Goal: Book appointment/travel/reservation

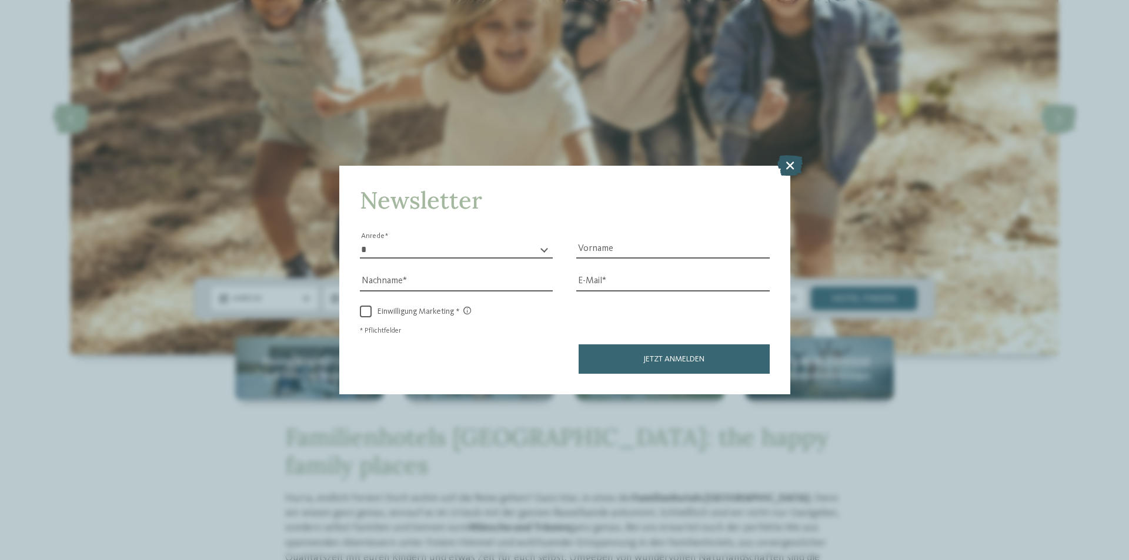
click at [785, 169] on icon at bounding box center [790, 165] width 25 height 21
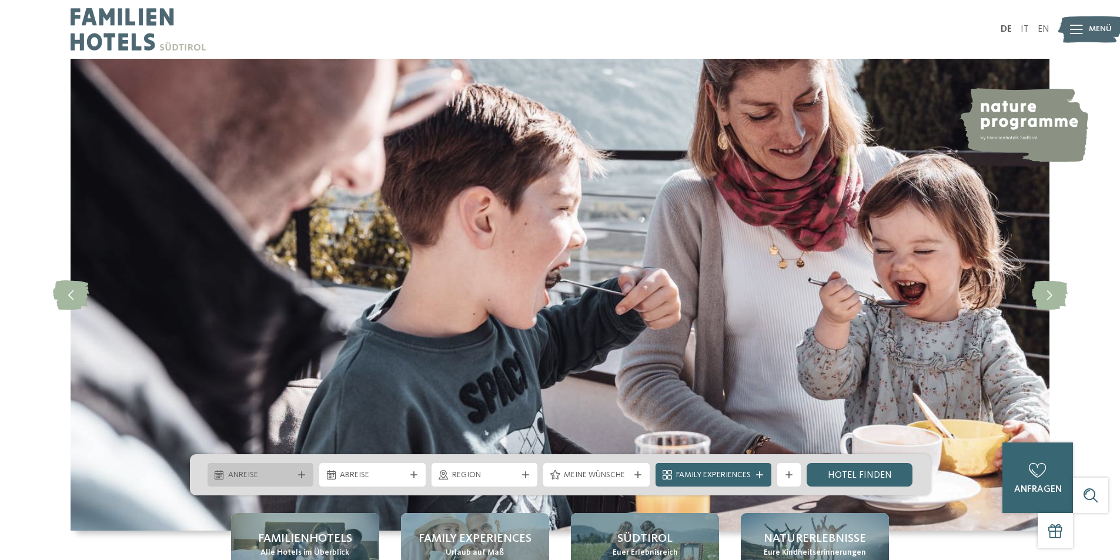
click at [278, 479] on span "Anreise" at bounding box center [260, 476] width 65 height 12
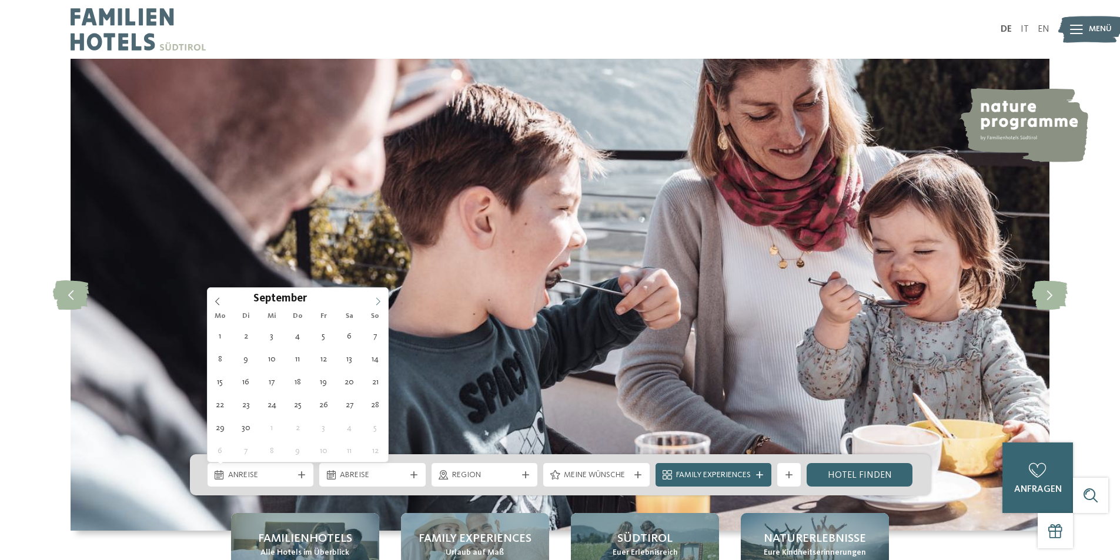
click at [378, 301] on icon at bounding box center [378, 302] width 8 height 8
type div "[DATE]"
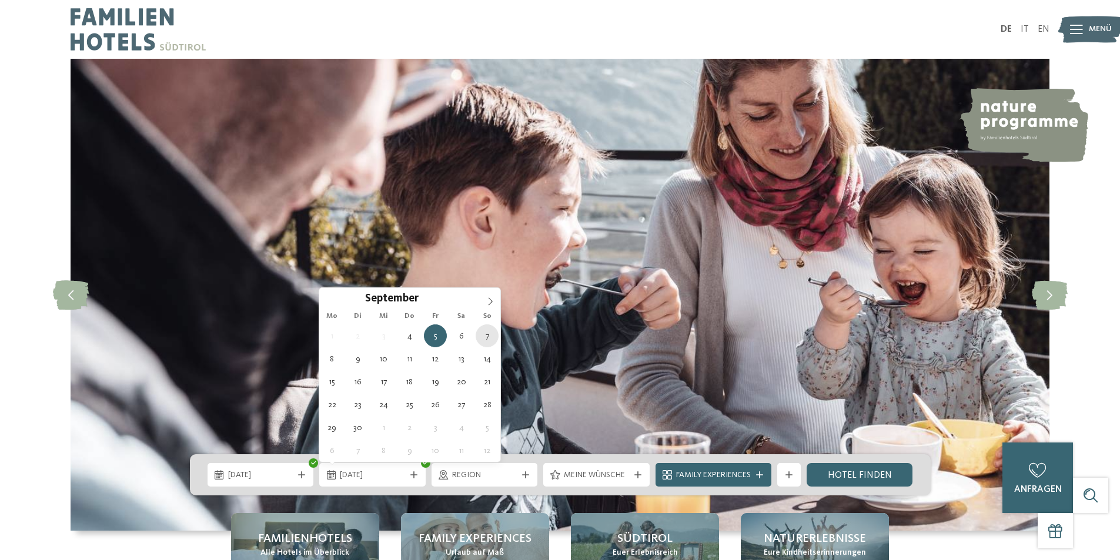
type div "[DATE]"
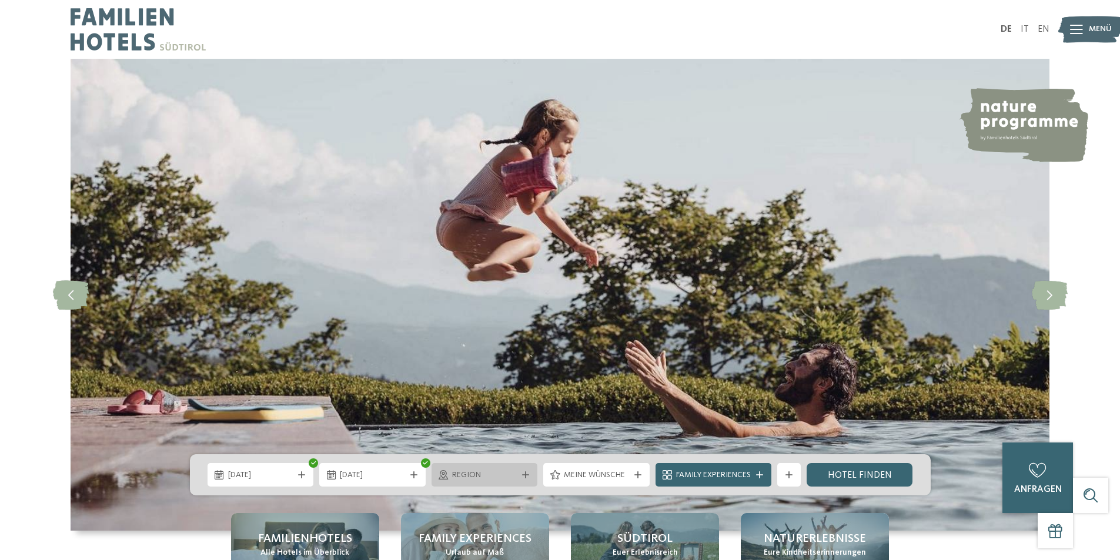
click at [515, 477] on span "Region" at bounding box center [484, 476] width 65 height 12
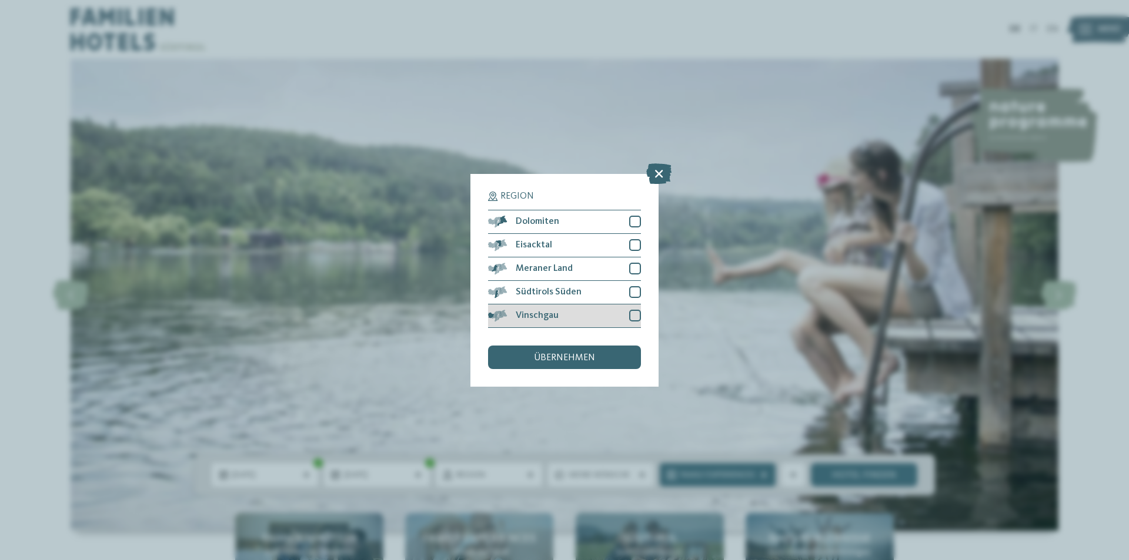
click at [556, 314] on span "Vinschgau" at bounding box center [537, 315] width 43 height 9
click at [559, 290] on span "Südtirols Süden" at bounding box center [549, 292] width 66 height 9
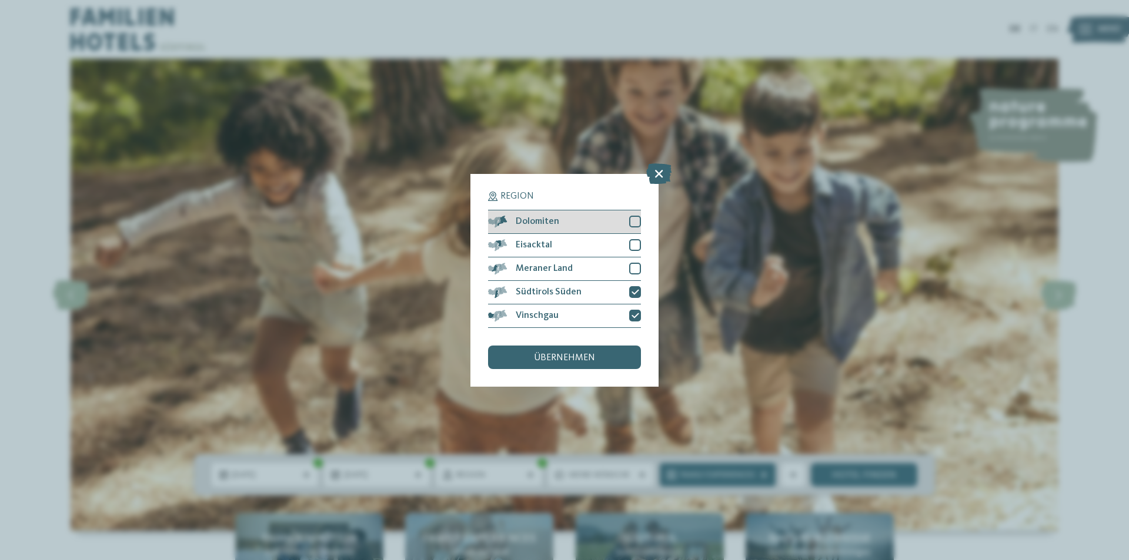
click at [591, 221] on div "Dolomiten" at bounding box center [564, 223] width 153 height 24
click at [581, 365] on div "übernehmen" at bounding box center [564, 358] width 153 height 24
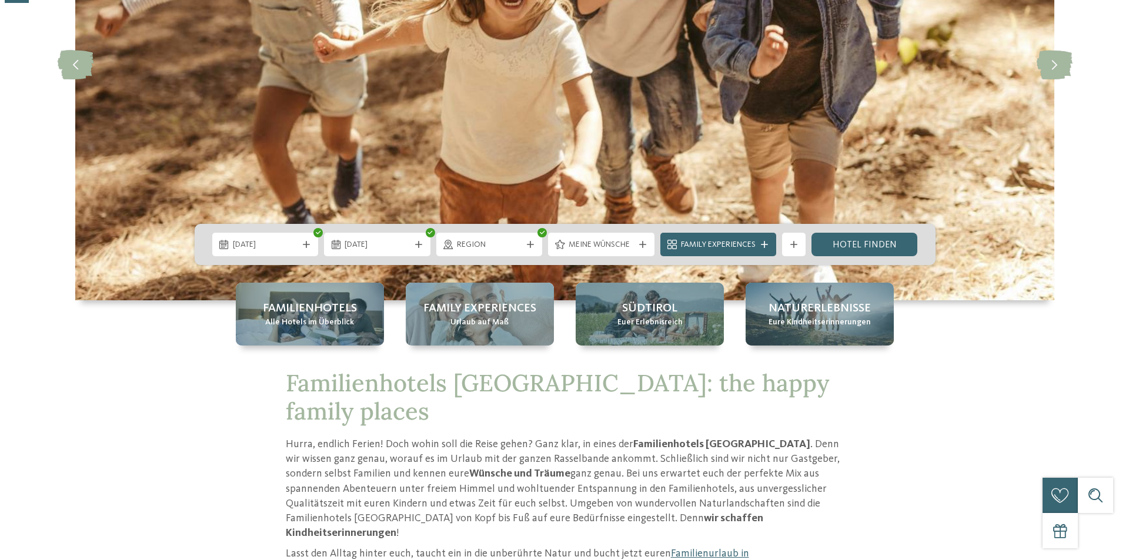
scroll to position [235, 0]
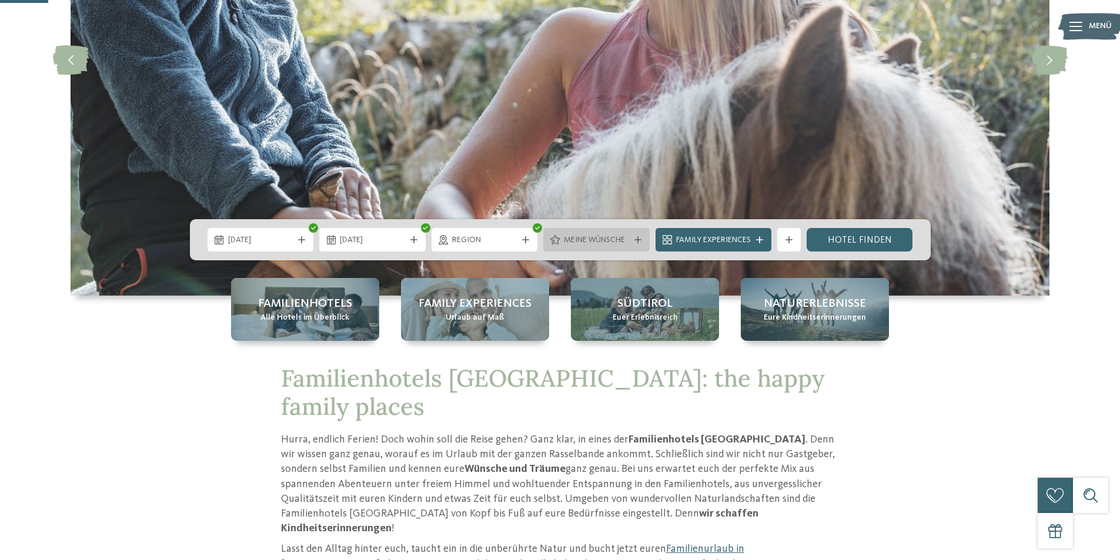
click at [602, 239] on span "Meine Wünsche" at bounding box center [596, 241] width 65 height 12
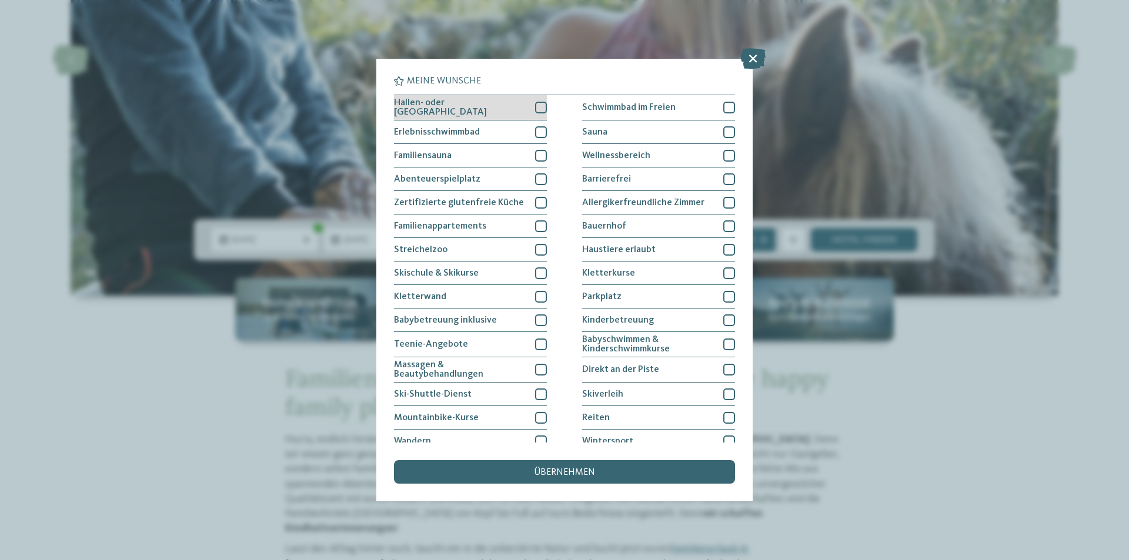
click at [535, 104] on div at bounding box center [541, 108] width 12 height 12
click at [536, 127] on div at bounding box center [541, 132] width 12 height 12
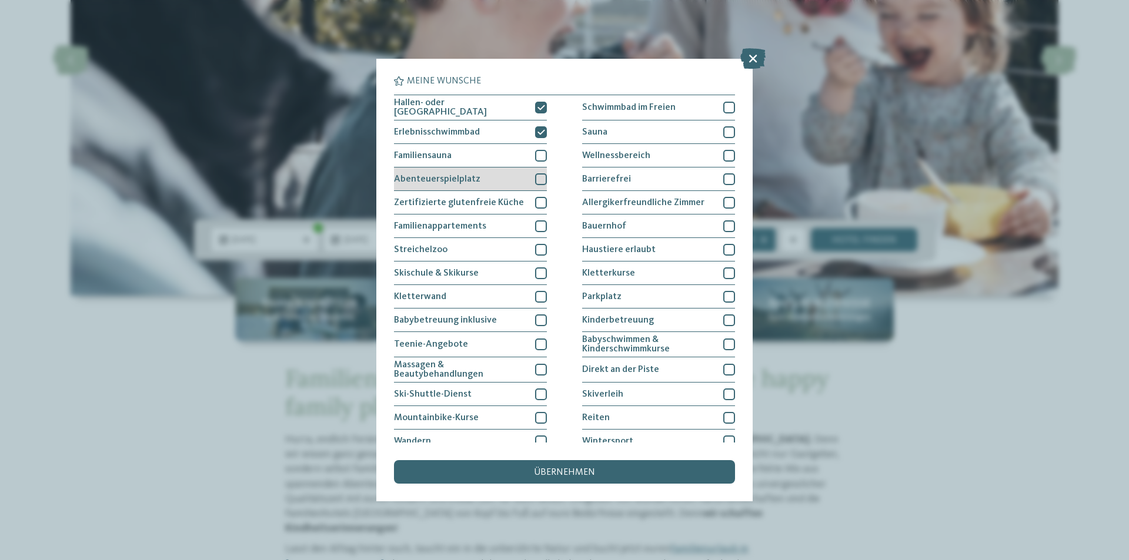
click at [541, 176] on div at bounding box center [541, 179] width 12 height 12
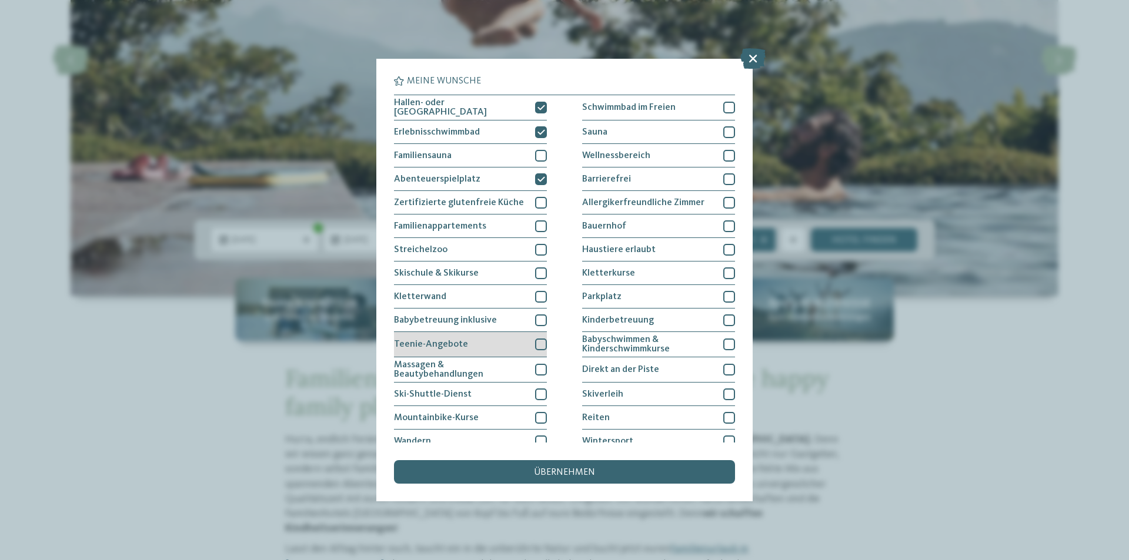
click at [538, 339] on div at bounding box center [541, 345] width 12 height 12
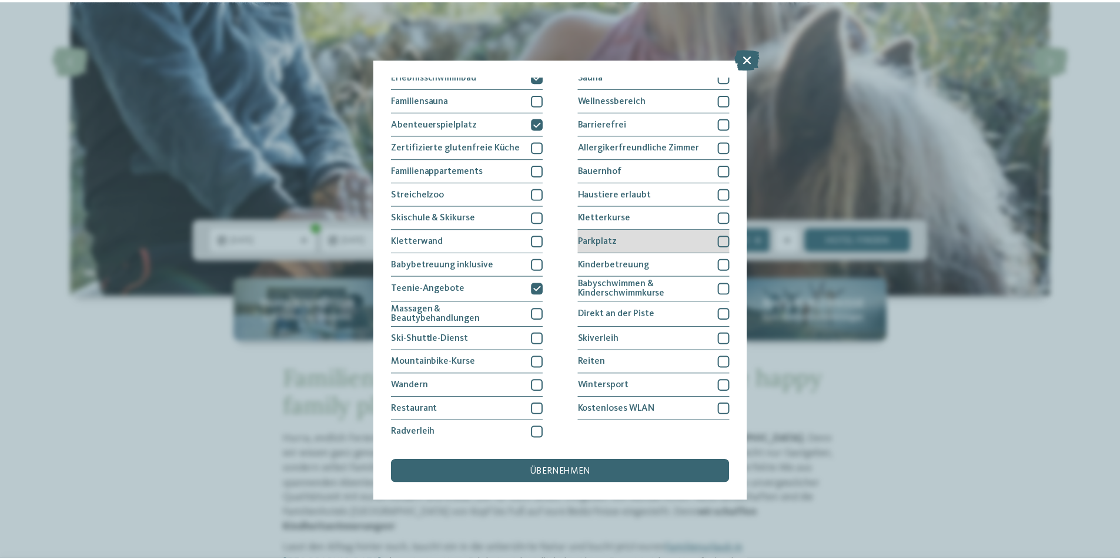
scroll to position [0, 0]
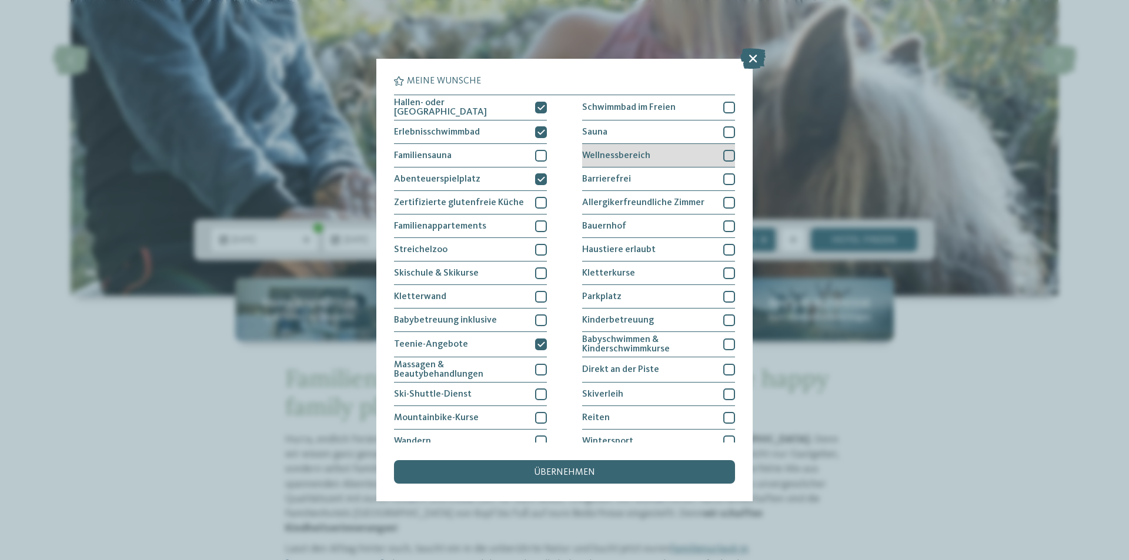
click at [723, 152] on div at bounding box center [729, 156] width 12 height 12
click at [728, 129] on div at bounding box center [729, 132] width 12 height 12
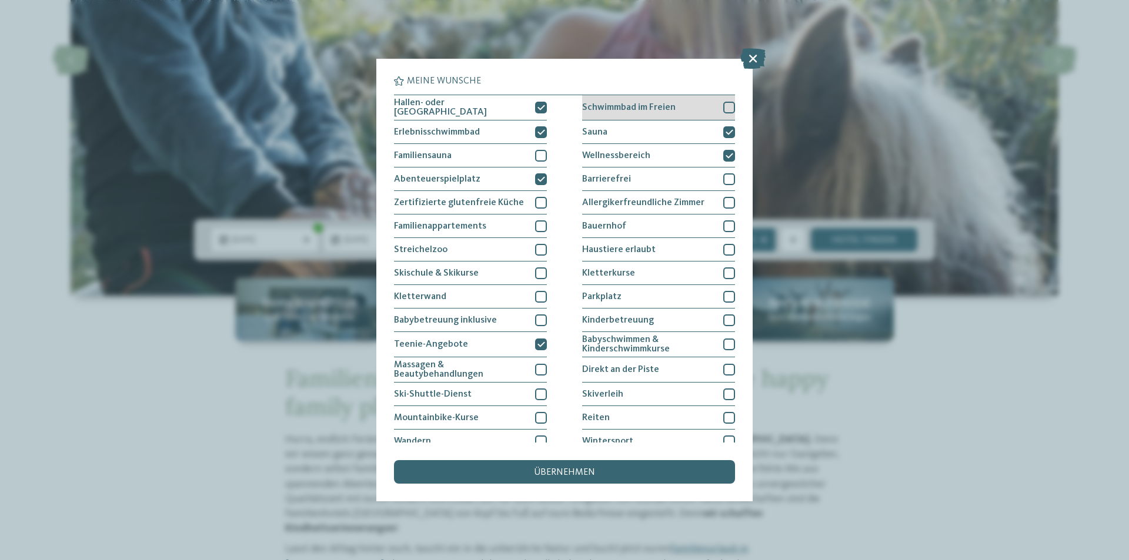
click at [724, 105] on div at bounding box center [729, 108] width 12 height 12
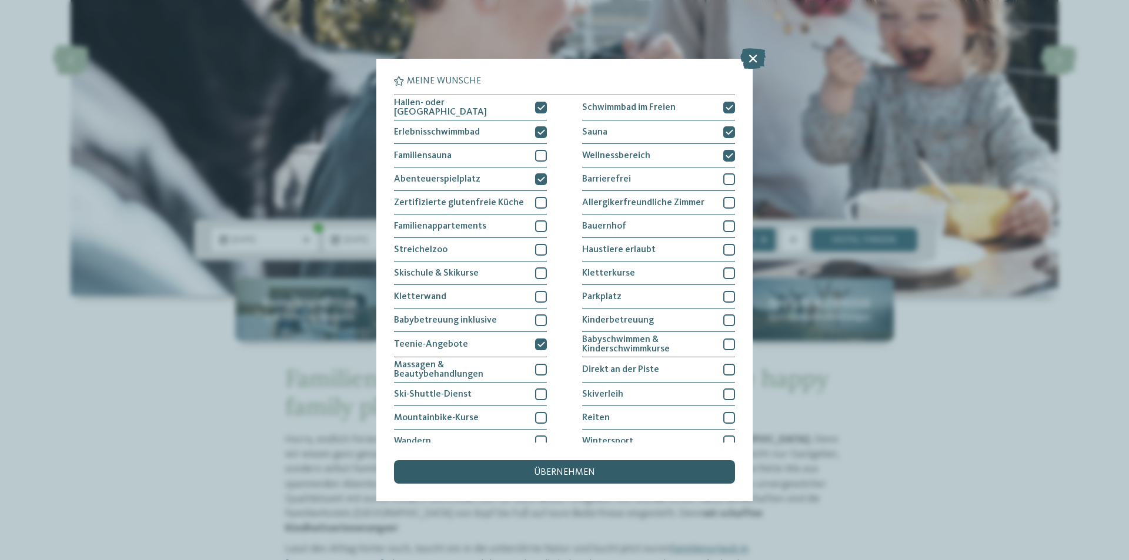
click at [493, 474] on div "übernehmen" at bounding box center [564, 473] width 341 height 24
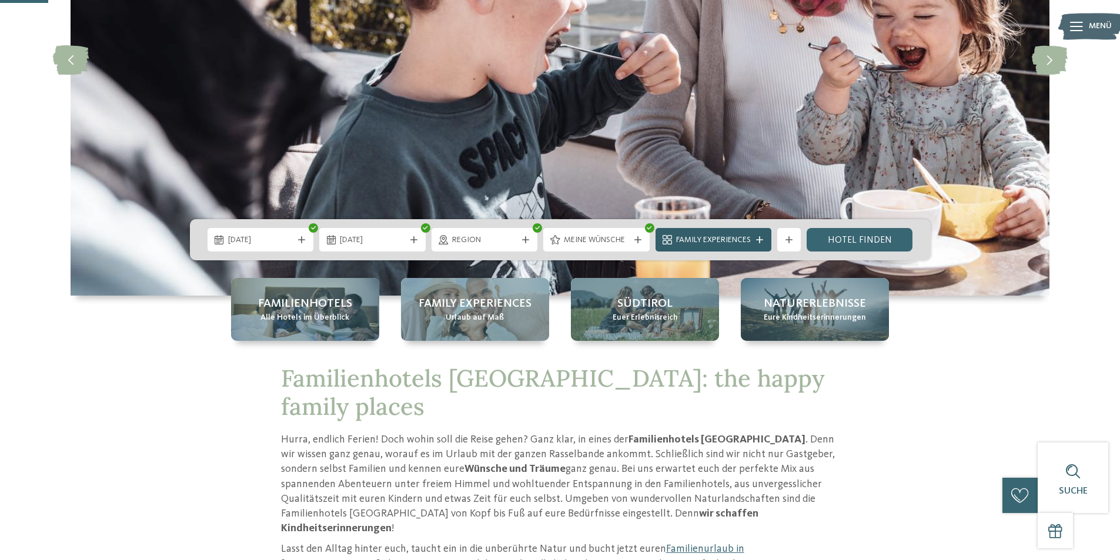
click at [763, 240] on icon at bounding box center [759, 239] width 7 height 7
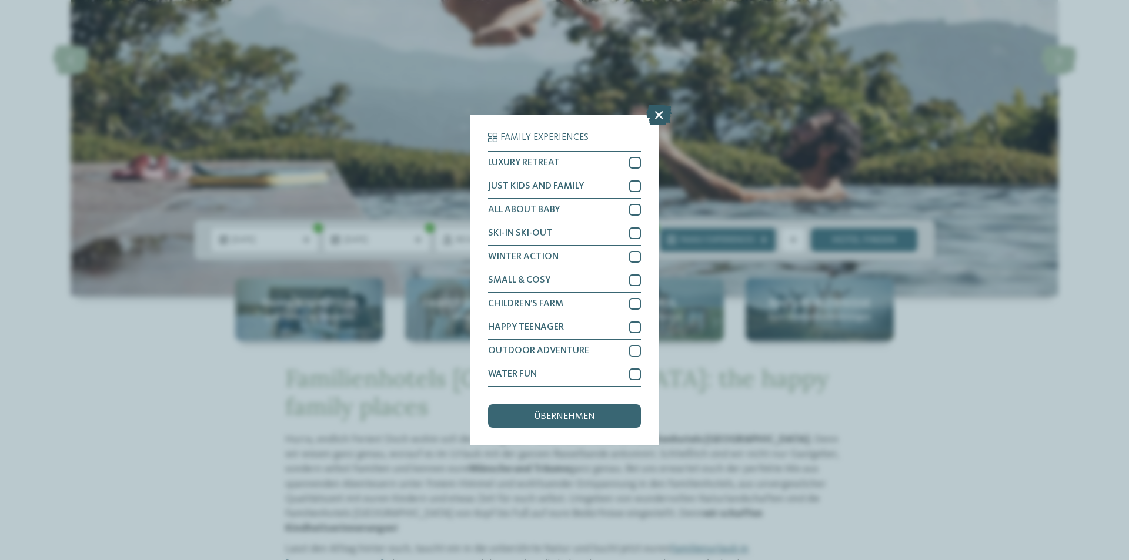
click at [659, 112] on icon at bounding box center [658, 114] width 25 height 21
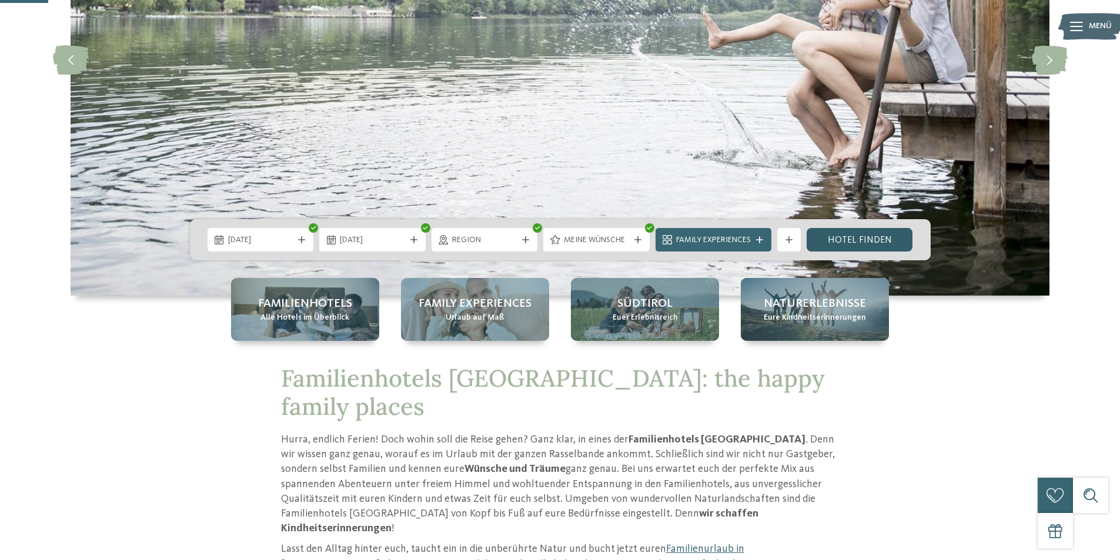
click at [868, 234] on link "Hotel finden" at bounding box center [860, 240] width 106 height 24
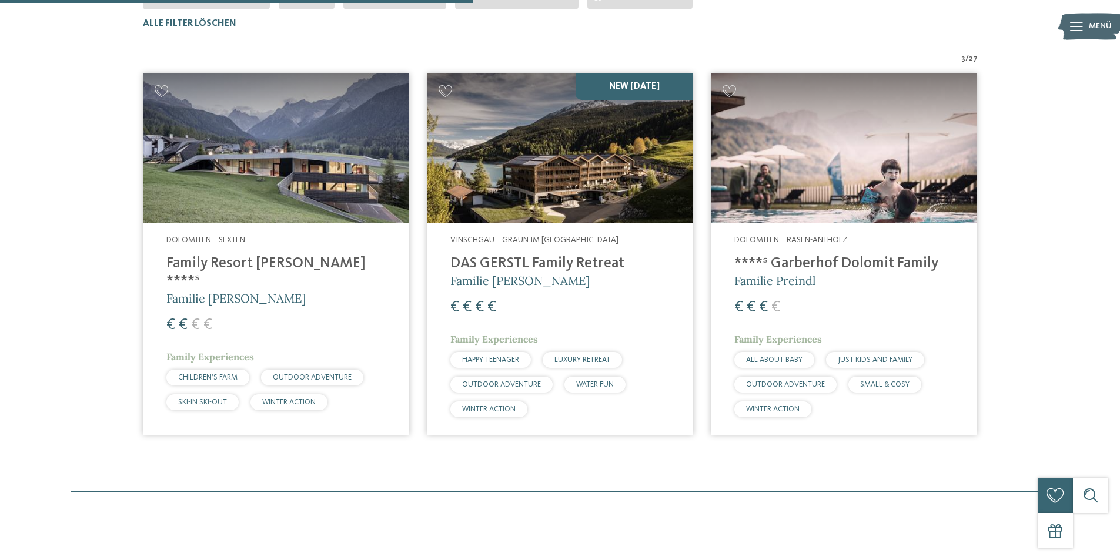
click at [566, 188] on img at bounding box center [560, 149] width 266 height 150
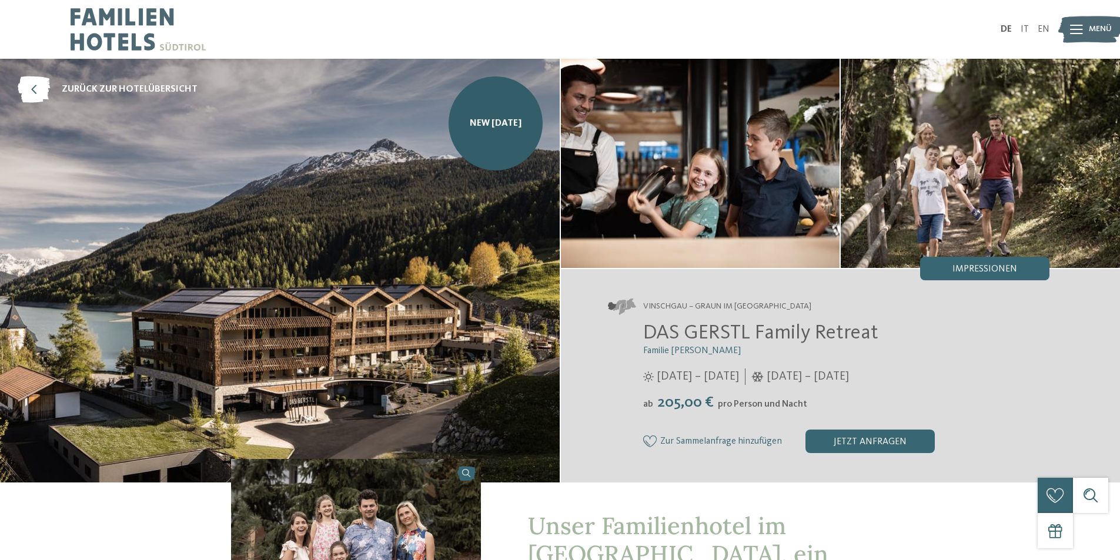
click at [1074, 31] on icon at bounding box center [1076, 29] width 13 height 9
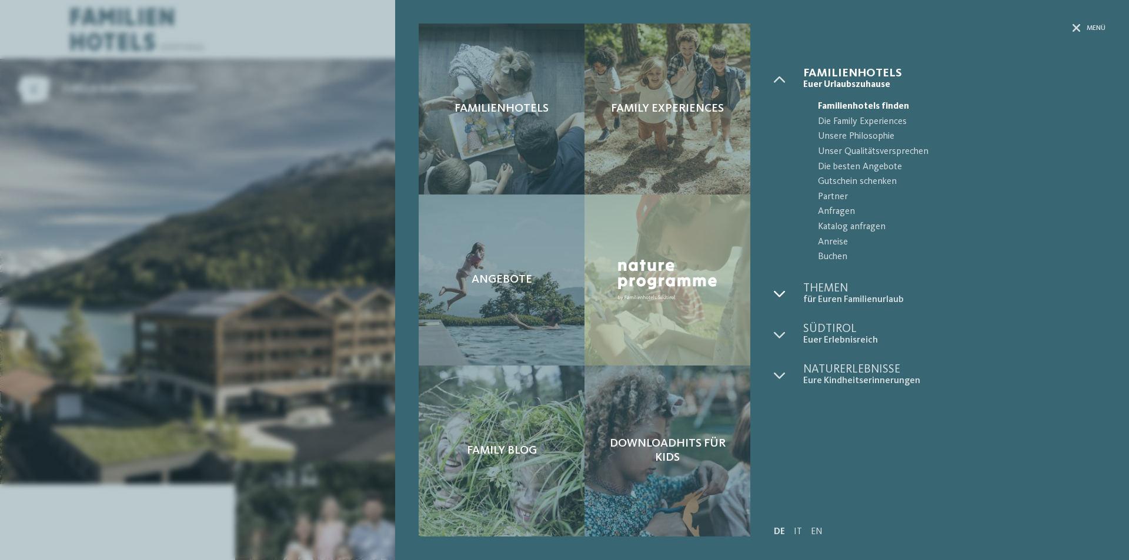
click at [783, 291] on icon at bounding box center [780, 294] width 12 height 12
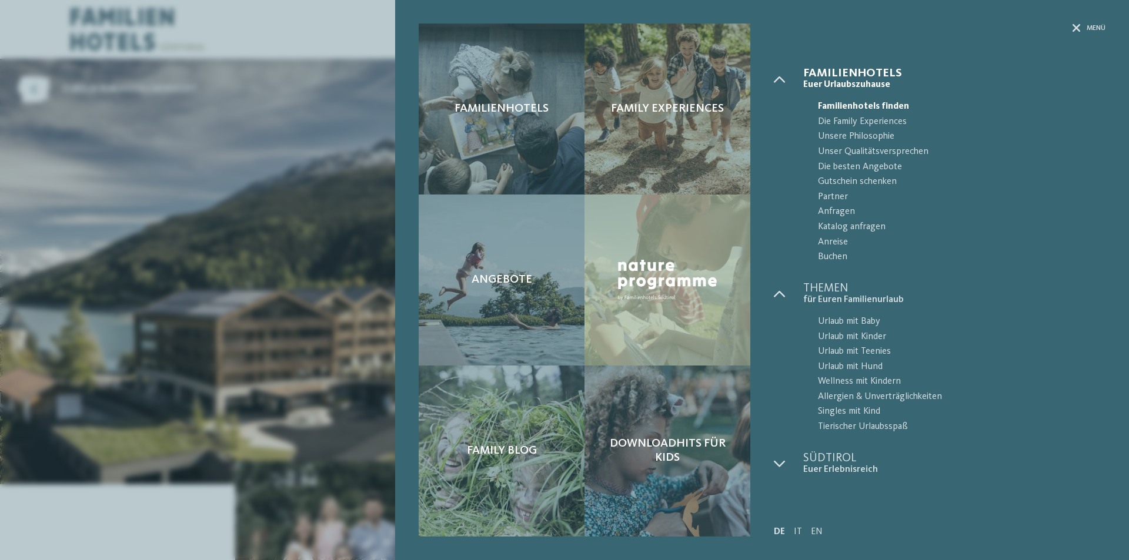
click at [382, 85] on div "Familienhotels Family Experiences Angebote" at bounding box center [564, 280] width 1129 height 560
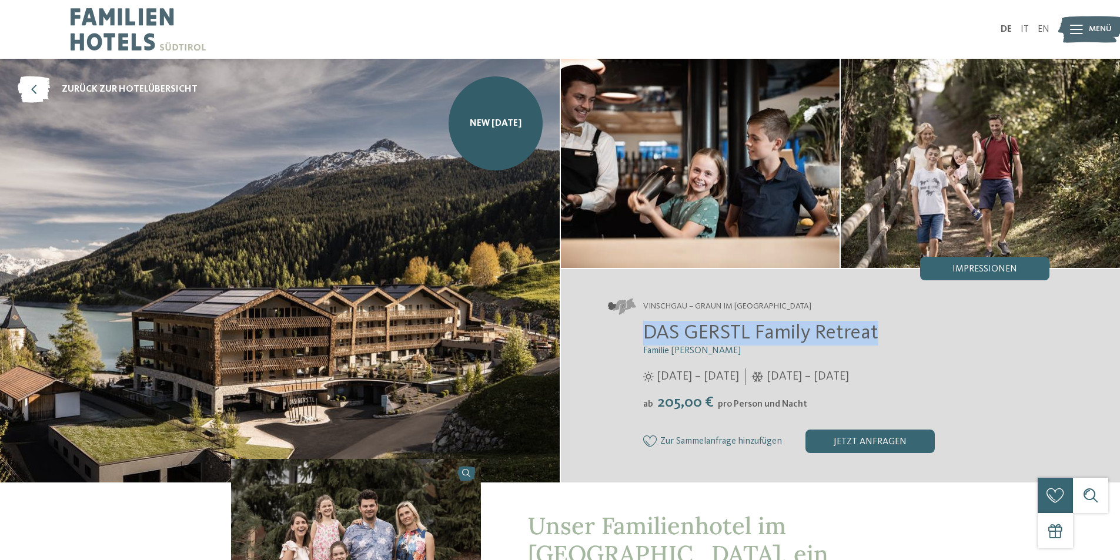
drag, startPoint x: 646, startPoint y: 338, endPoint x: 886, endPoint y: 339, distance: 240.0
click at [886, 339] on h2 "DAS GERSTL Family Retreat" at bounding box center [846, 333] width 407 height 25
copy span "DAS GERSTL Family Retreat"
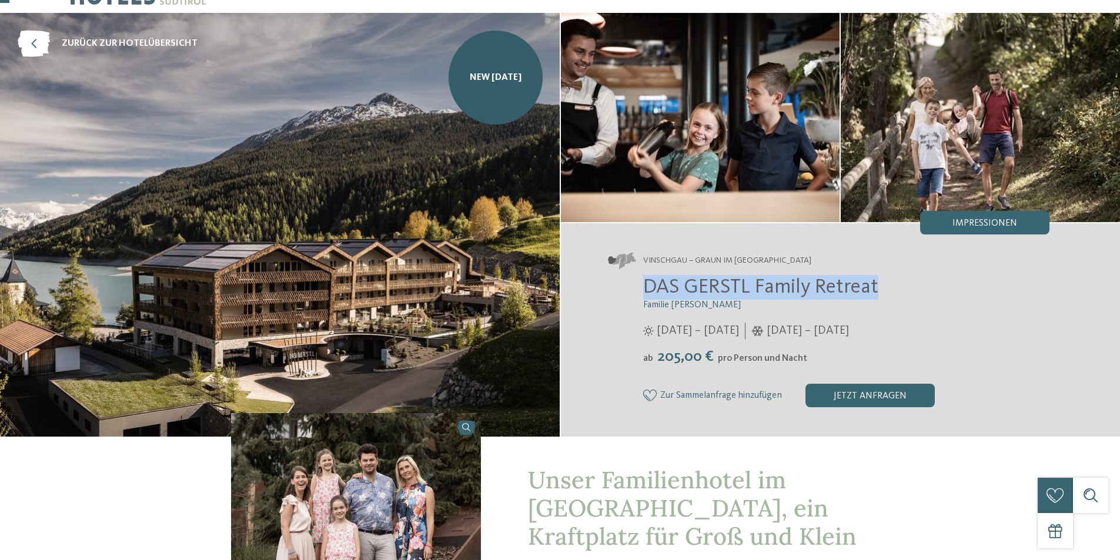
scroll to position [118, 0]
